Goal: Obtain resource: Download file/media

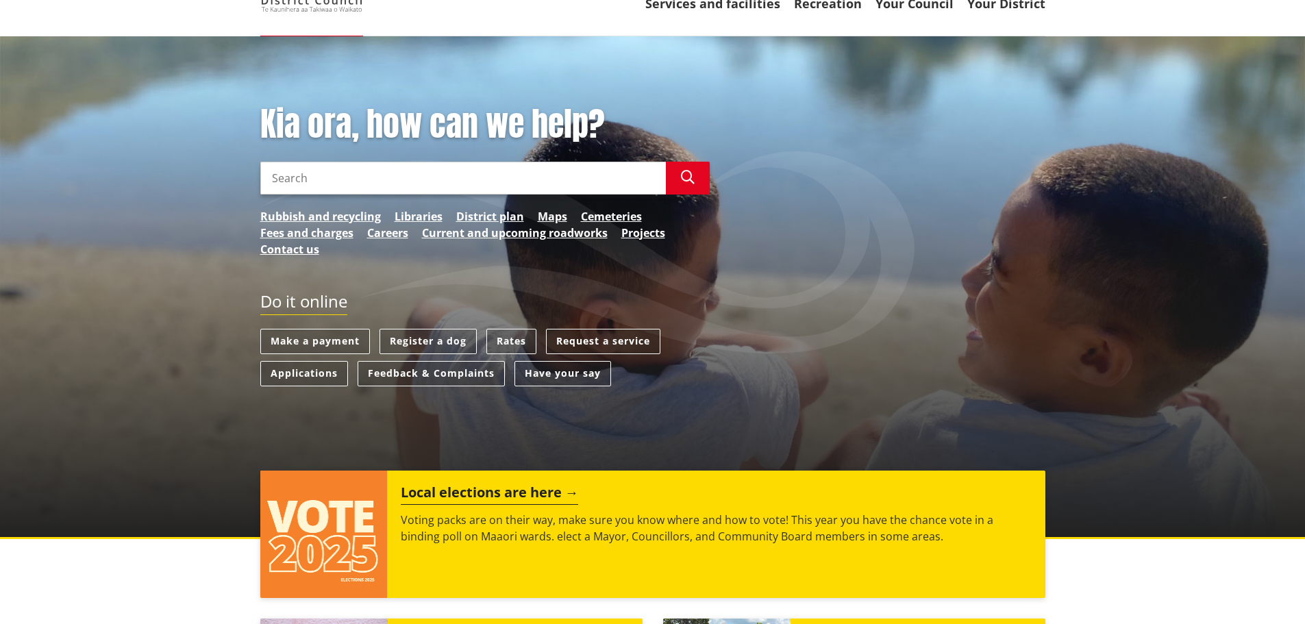
scroll to position [137, 0]
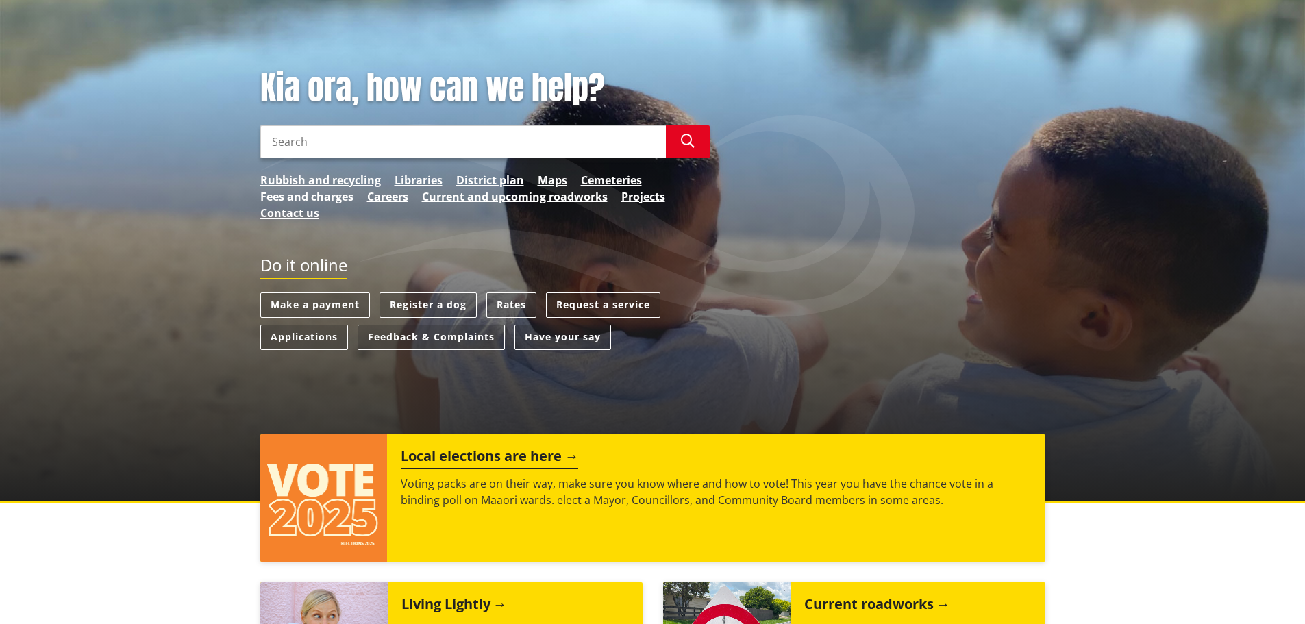
click at [292, 192] on link "Fees and charges" at bounding box center [306, 196] width 93 height 16
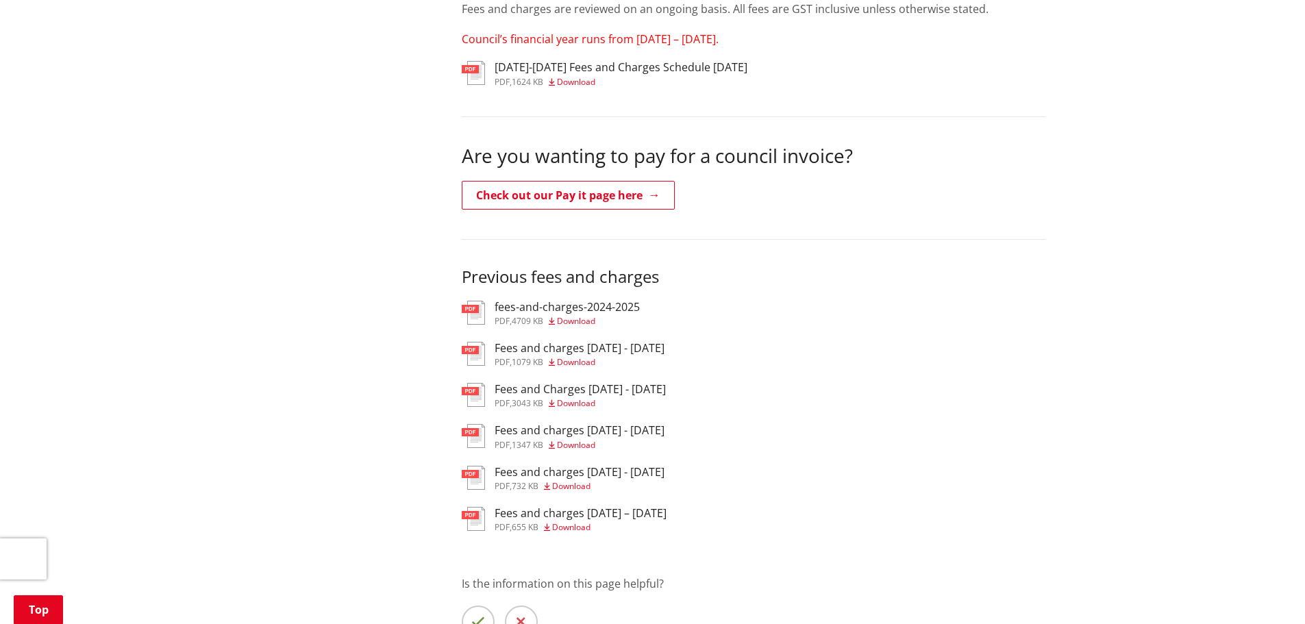
scroll to position [342, 0]
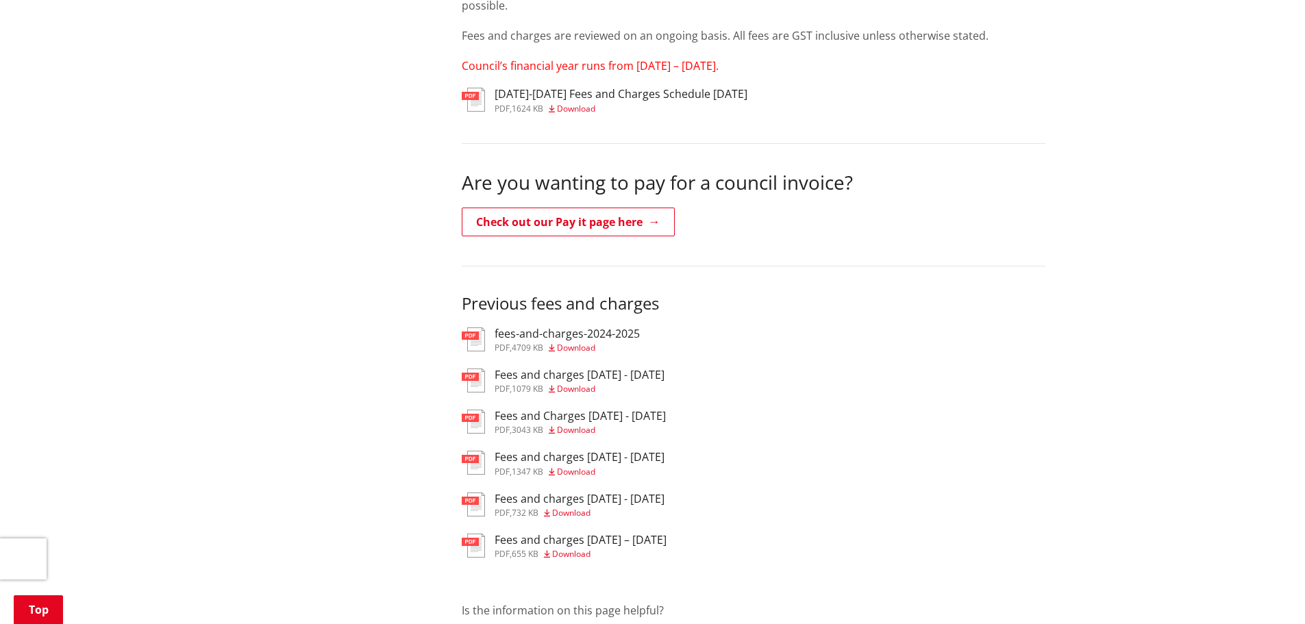
click at [568, 338] on h3 "fees-and-charges-2024-2025" at bounding box center [566, 333] width 145 height 13
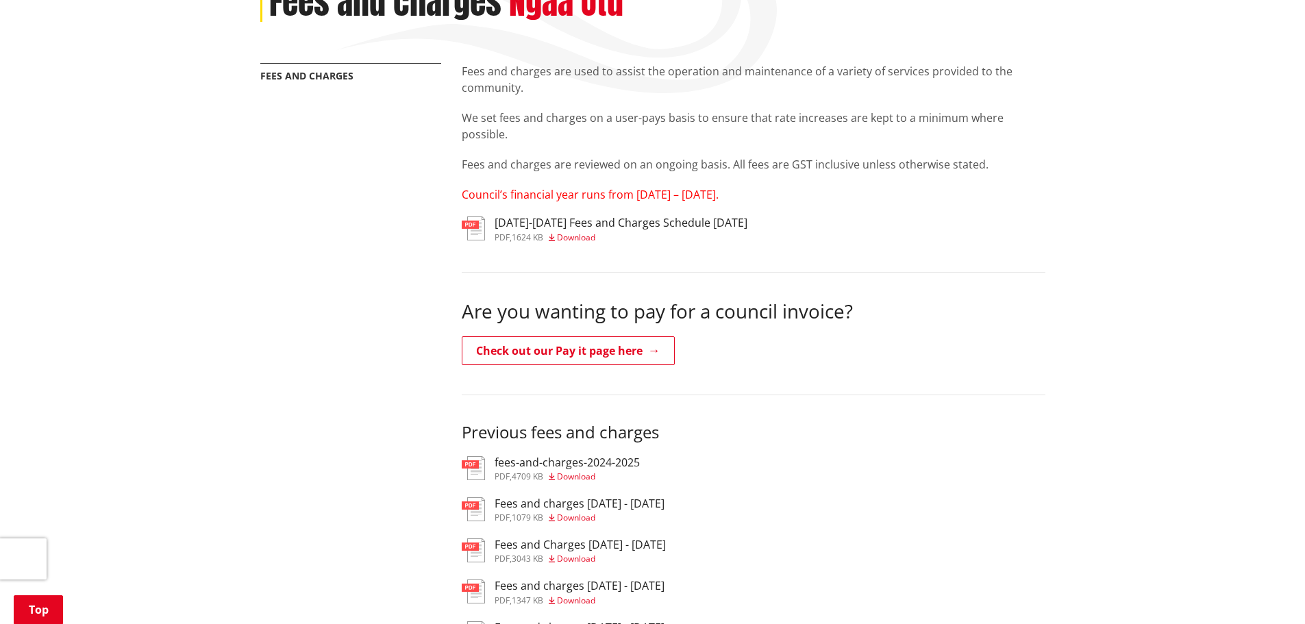
scroll to position [205, 0]
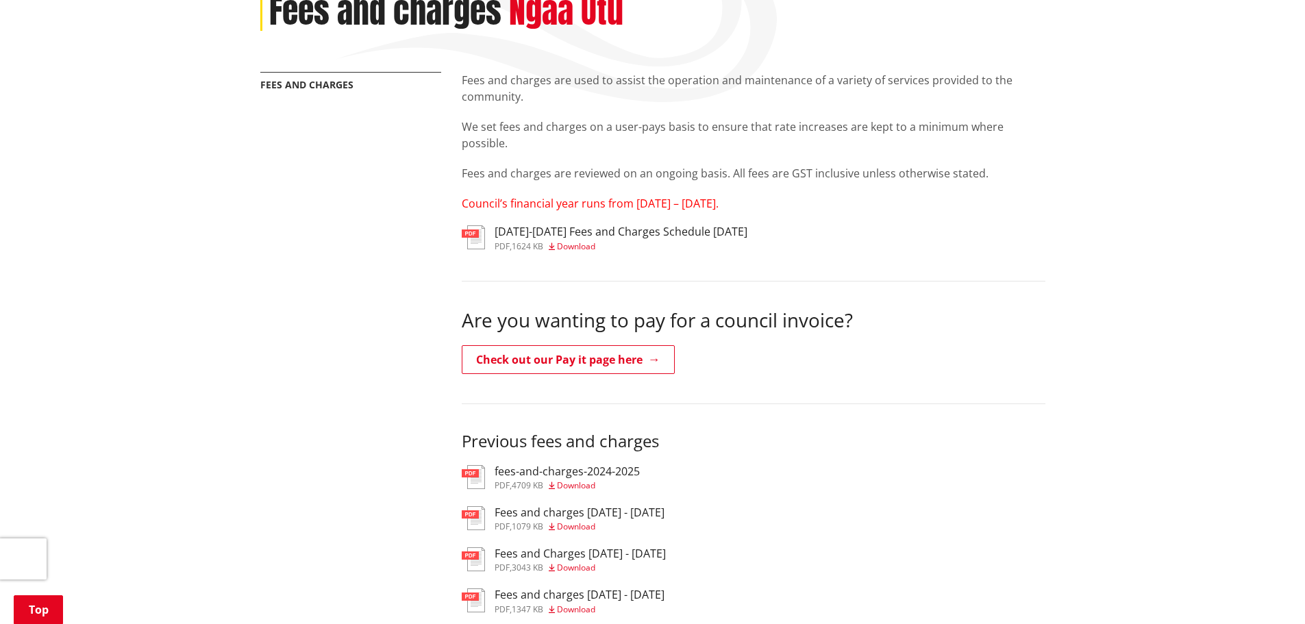
click at [542, 240] on div "[DATE]-[DATE] Fees and Charges Schedule [DATE] pdf , 1624 KB Download" at bounding box center [620, 237] width 253 height 25
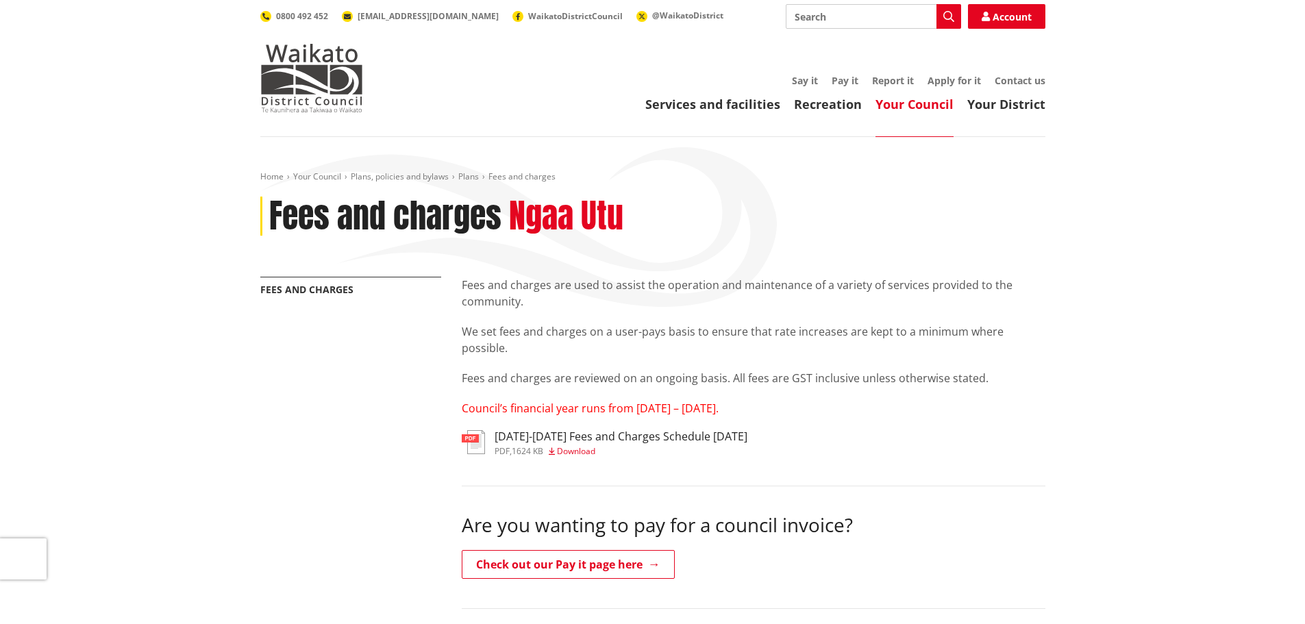
scroll to position [205, 0]
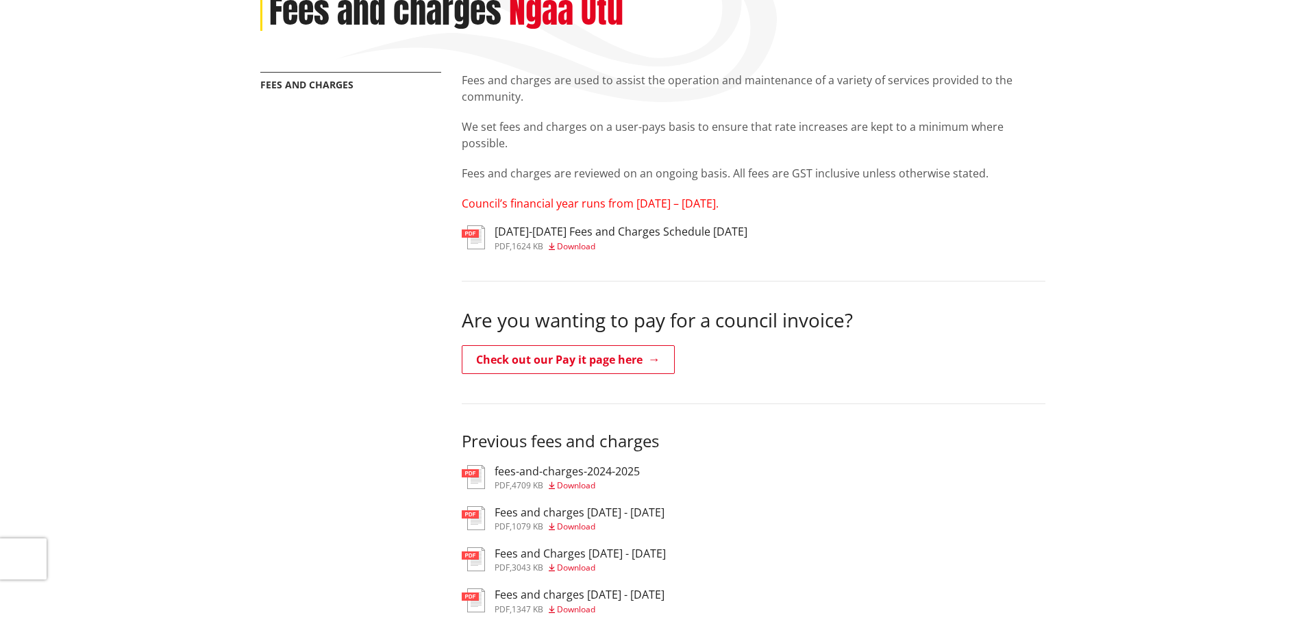
click at [575, 233] on h3 "[DATE]-[DATE] Fees and Charges Schedule [DATE]" at bounding box center [620, 231] width 253 height 13
click at [584, 241] on span "Download" at bounding box center [576, 246] width 38 height 12
